Goal: Transaction & Acquisition: Obtain resource

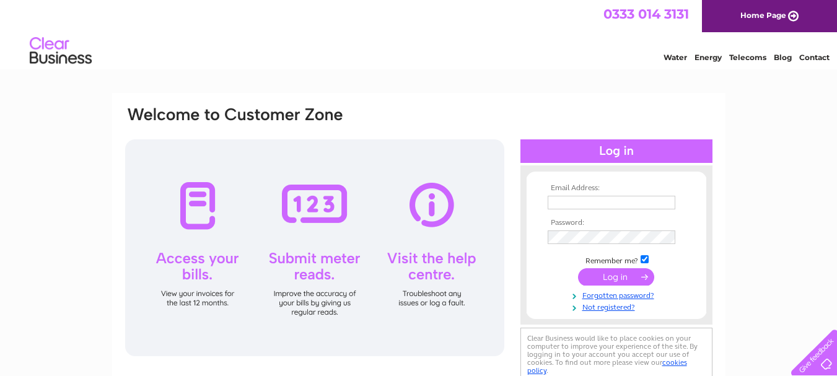
type input "[EMAIL_ADDRESS][DOMAIN_NAME]"
click at [619, 280] on input "submit" at bounding box center [616, 276] width 76 height 17
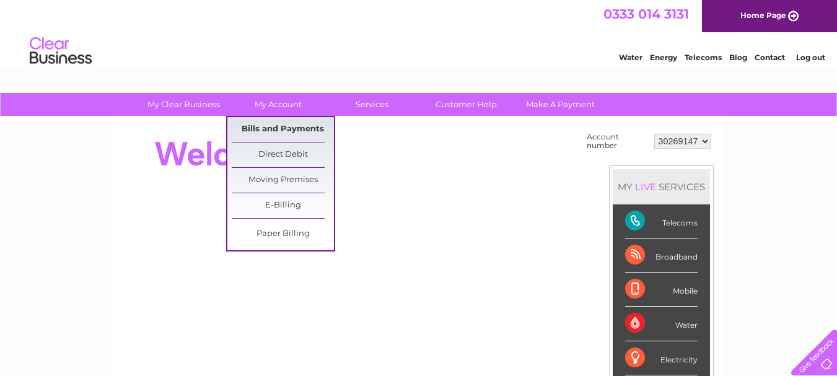
click at [279, 128] on link "Bills and Payments" at bounding box center [283, 129] width 102 height 25
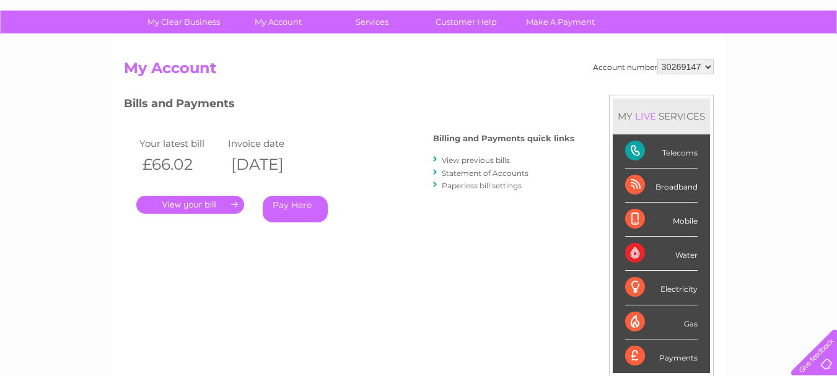
scroll to position [83, 0]
click at [213, 198] on link "." at bounding box center [190, 204] width 108 height 18
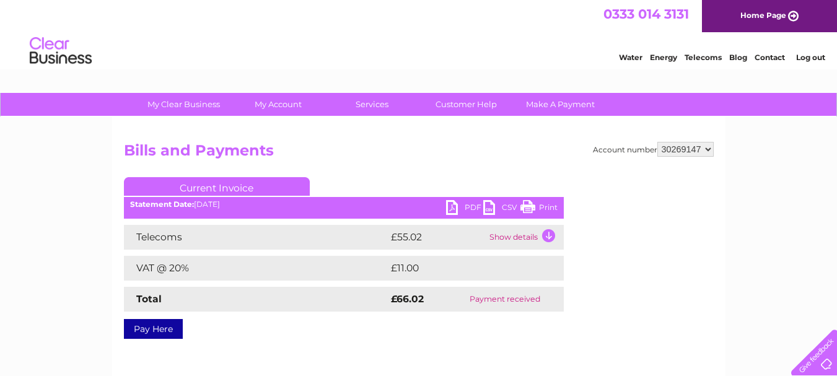
click at [464, 206] on link "PDF" at bounding box center [464, 209] width 37 height 18
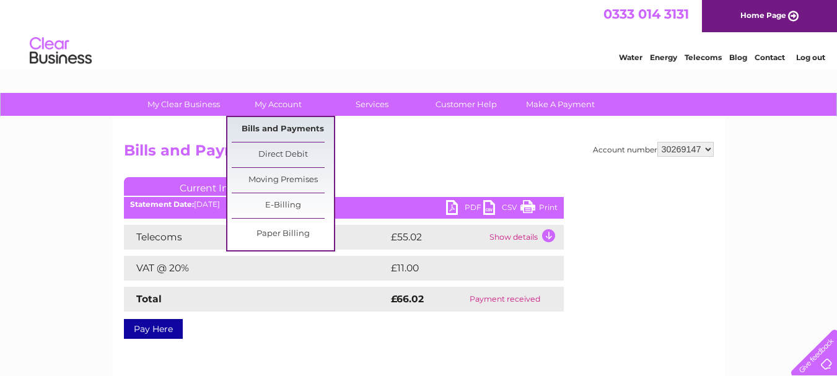
click at [283, 121] on link "Bills and Payments" at bounding box center [283, 129] width 102 height 25
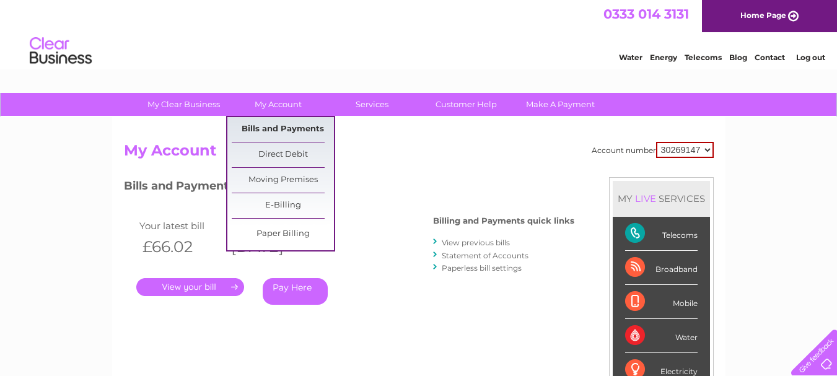
click at [273, 126] on link "Bills and Payments" at bounding box center [283, 129] width 102 height 25
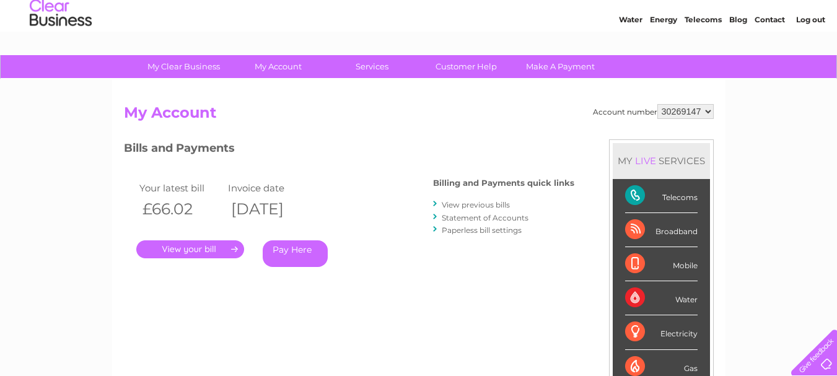
scroll to position [38, 0]
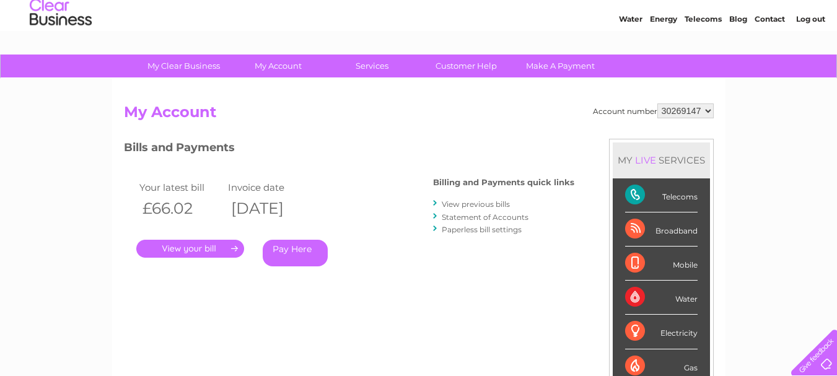
click at [459, 204] on link "View previous bills" at bounding box center [476, 203] width 68 height 9
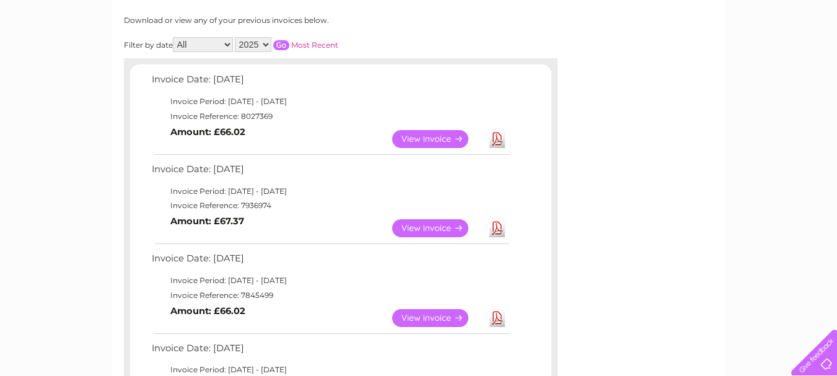
scroll to position [163, 0]
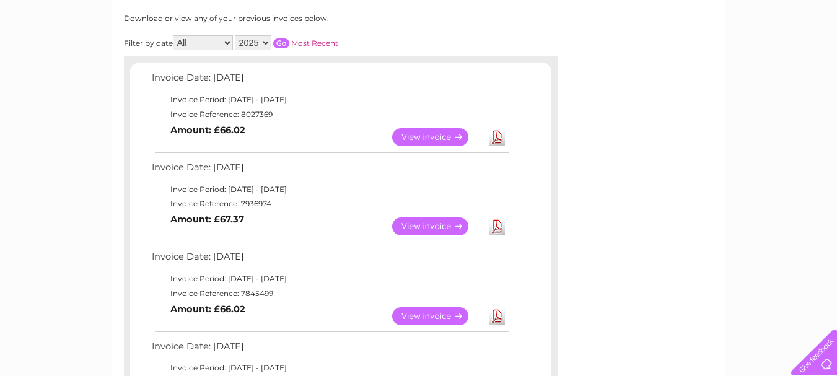
click at [450, 222] on link "View" at bounding box center [437, 226] width 91 height 18
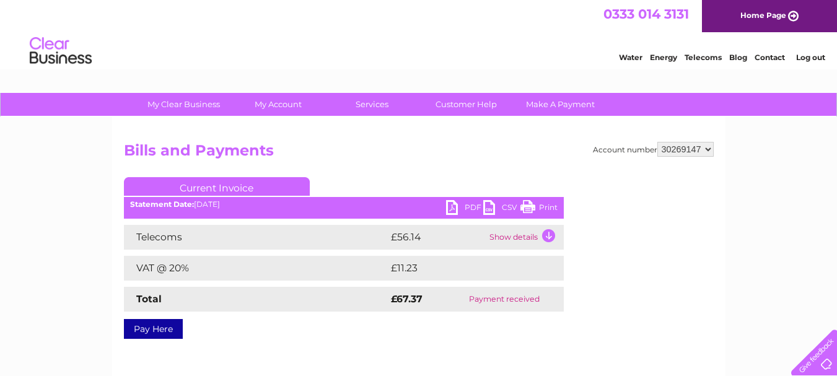
click at [452, 213] on link "PDF" at bounding box center [464, 209] width 37 height 18
click at [466, 204] on link "PDF" at bounding box center [464, 209] width 37 height 18
